Goal: Use online tool/utility: Utilize a website feature to perform a specific function

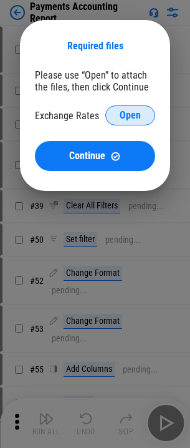
click at [130, 116] on span "Open" at bounding box center [130, 115] width 21 height 10
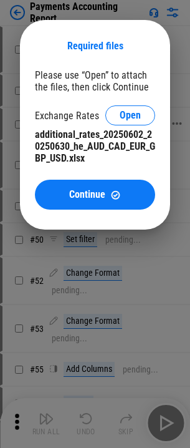
click at [92, 189] on span "Continue" at bounding box center [87, 194] width 36 height 10
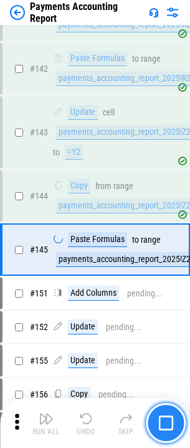
scroll to position [2390, 0]
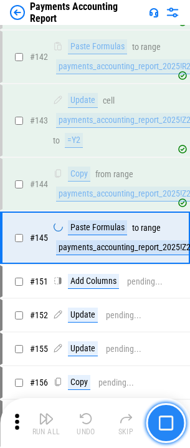
click at [160, 419] on img "button" at bounding box center [165, 422] width 15 height 15
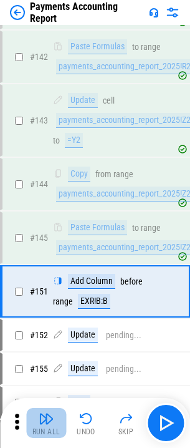
click at [45, 424] on img "button" at bounding box center [46, 418] width 15 height 15
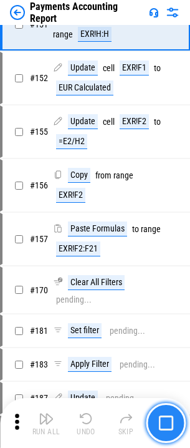
scroll to position [2658, 0]
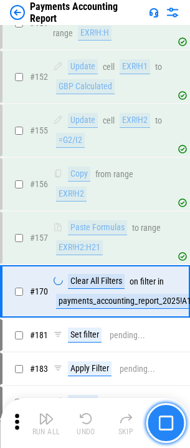
click at [167, 417] on img "button" at bounding box center [165, 422] width 15 height 15
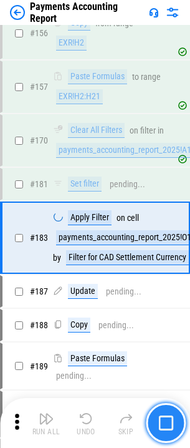
click at [167, 417] on img "button" at bounding box center [165, 422] width 15 height 15
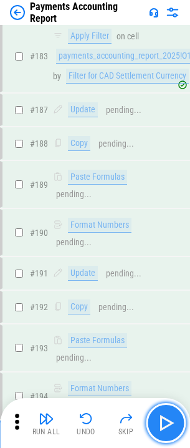
scroll to position [3199, 0]
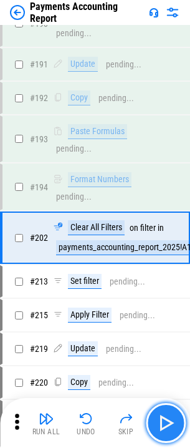
click at [167, 417] on img "button" at bounding box center [166, 423] width 20 height 20
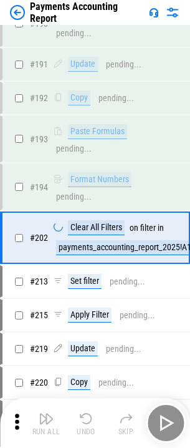
click at [167, 417] on div "Run All Undo Skip" at bounding box center [96, 423] width 178 height 40
click at [168, 424] on div "Run All Undo Skip" at bounding box center [96, 423] width 178 height 40
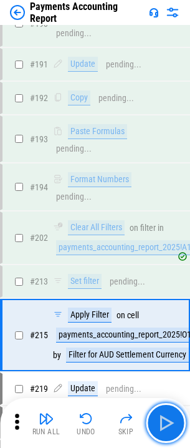
click at [168, 424] on img "button" at bounding box center [166, 423] width 20 height 20
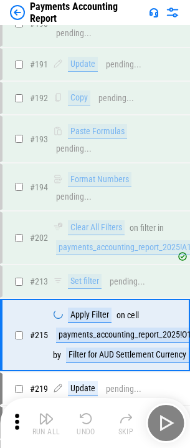
click at [168, 424] on div "Run All Undo Skip" at bounding box center [96, 423] width 178 height 40
click at [168, 424] on img "button" at bounding box center [166, 423] width 20 height 20
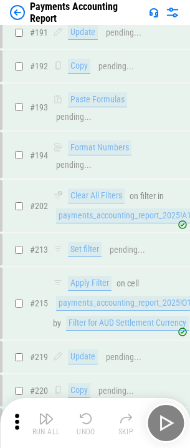
click at [168, 424] on div "Run All Undo Skip" at bounding box center [96, 423] width 178 height 40
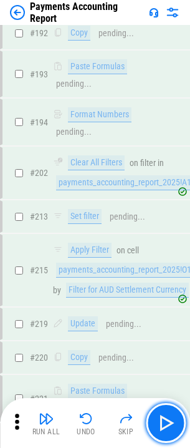
click at [168, 424] on img "button" at bounding box center [166, 423] width 20 height 20
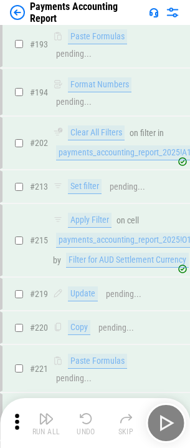
click at [168, 424] on div "Run All Undo Skip" at bounding box center [96, 423] width 178 height 40
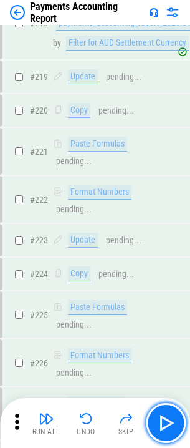
click at [168, 424] on img "button" at bounding box center [166, 423] width 20 height 20
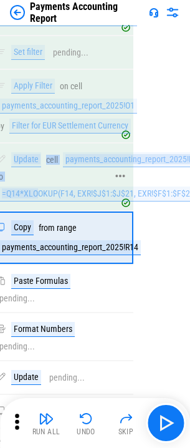
scroll to position [3915, 0]
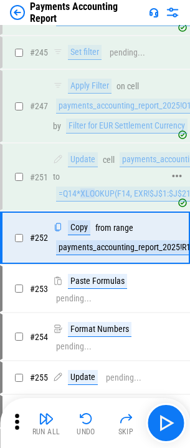
drag, startPoint x: 110, startPoint y: 179, endPoint x: 84, endPoint y: 180, distance: 26.2
click at [84, 186] on div "=Q14*XLOOKUP(F14, EXR!$J$1:$J$21, EXR!$F$1:$F$21,,-1)" at bounding box center [161, 193] width 210 height 15
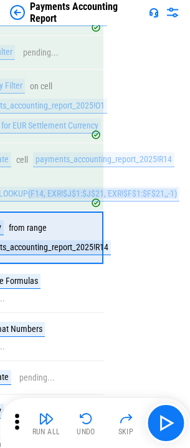
scroll to position [3915, 118]
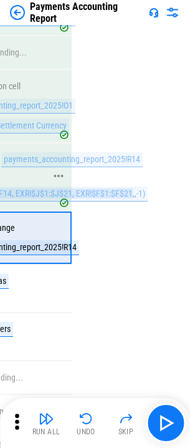
drag, startPoint x: 112, startPoint y: 183, endPoint x: 130, endPoint y: 186, distance: 18.5
click at [130, 186] on div "=Q14*XLOOKUP(F14, EXR!$J$1:$J$21, EXR!$F$1:$F$21,,-1)" at bounding box center [43, 193] width 210 height 15
click at [151, 408] on div "Run All Undo Skip" at bounding box center [96, 423] width 178 height 40
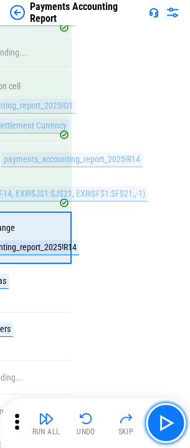
click at [155, 414] on button "button" at bounding box center [166, 423] width 40 height 40
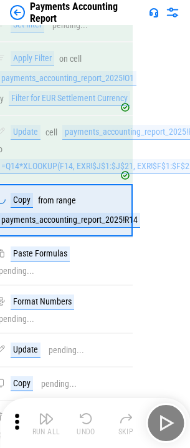
scroll to position [3968, 0]
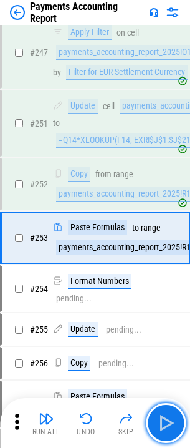
click at [156, 416] on img "button" at bounding box center [166, 423] width 20 height 20
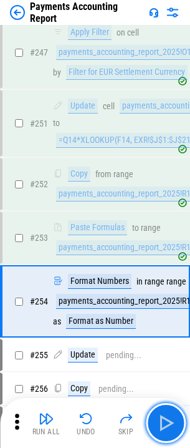
click at [175, 423] on img "button" at bounding box center [166, 423] width 20 height 20
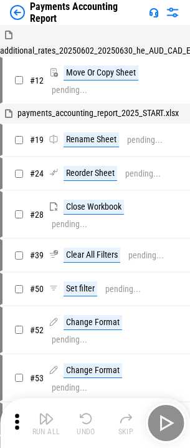
drag, startPoint x: 0, startPoint y: 0, endPoint x: 156, endPoint y: 433, distance: 460.0
click at [156, 433] on div "Run All Undo Skip" at bounding box center [96, 423] width 178 height 40
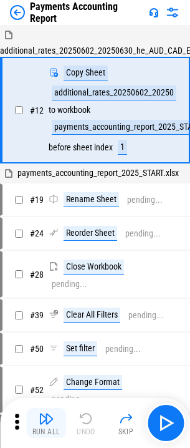
click at [39, 419] on img "button" at bounding box center [46, 418] width 15 height 15
